Goal: Navigation & Orientation: Go to known website

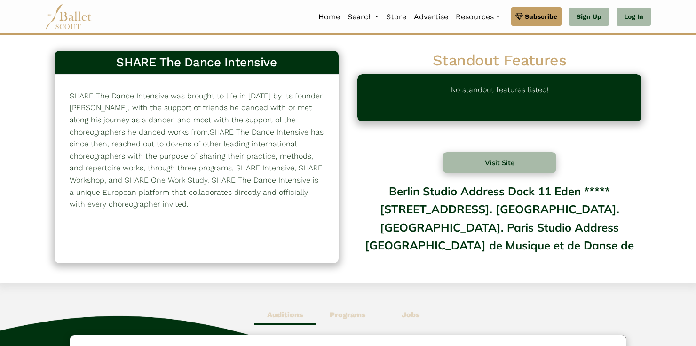
click at [75, 9] on img at bounding box center [68, 17] width 47 height 26
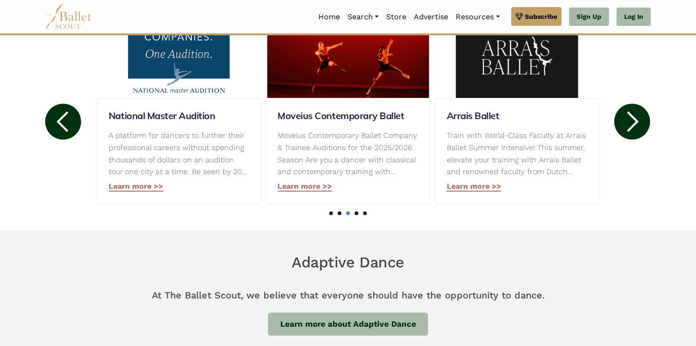
scroll to position [504, 0]
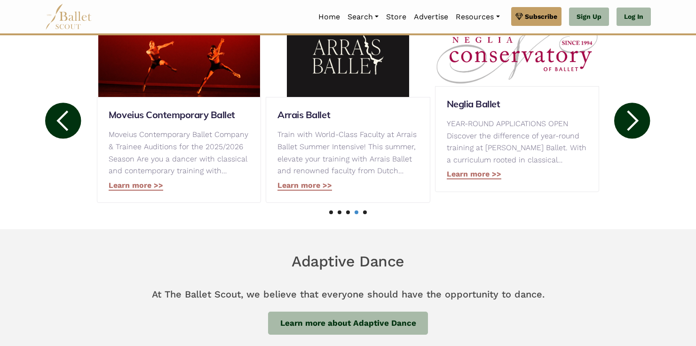
click at [627, 127] on circle at bounding box center [633, 121] width 36 height 36
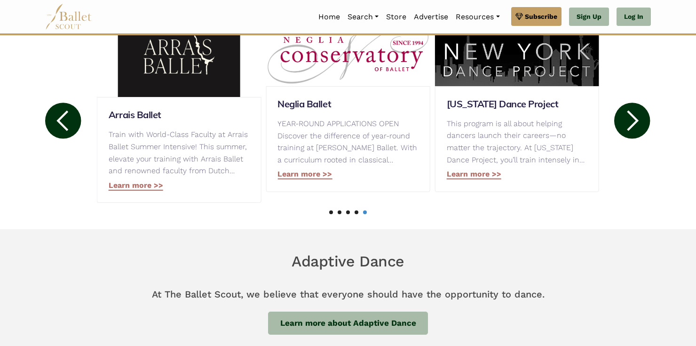
click at [626, 127] on circle at bounding box center [633, 121] width 36 height 36
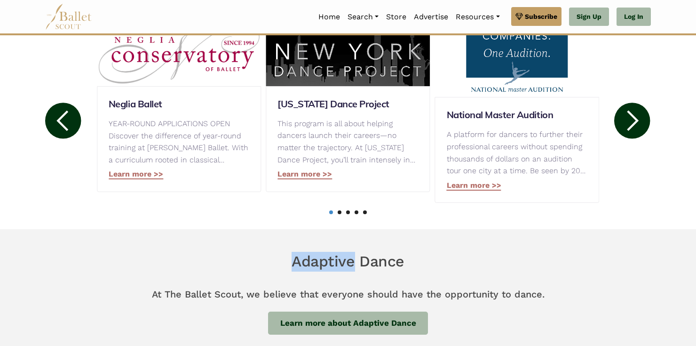
click at [626, 127] on circle at bounding box center [633, 121] width 36 height 36
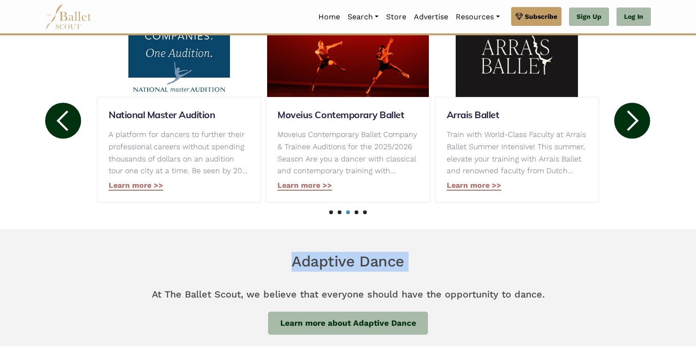
click at [626, 127] on circle at bounding box center [633, 121] width 36 height 36
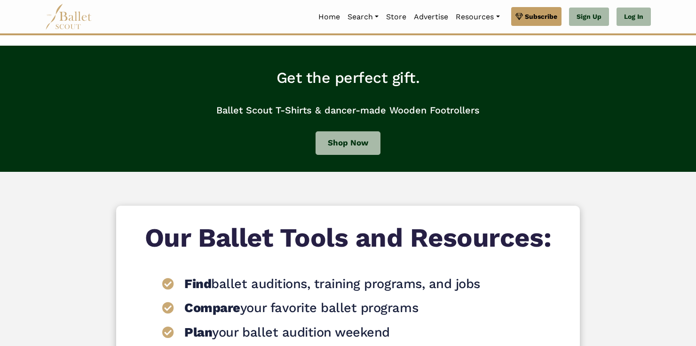
scroll to position [978, 0]
